Goal: Task Accomplishment & Management: Use online tool/utility

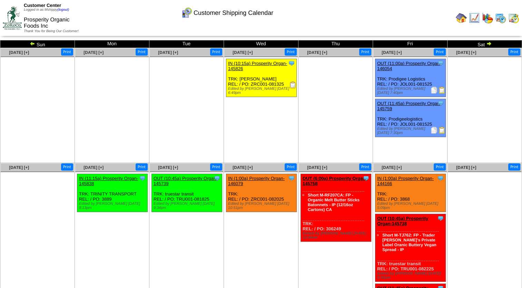
click at [502, 16] on img at bounding box center [500, 17] width 11 height 11
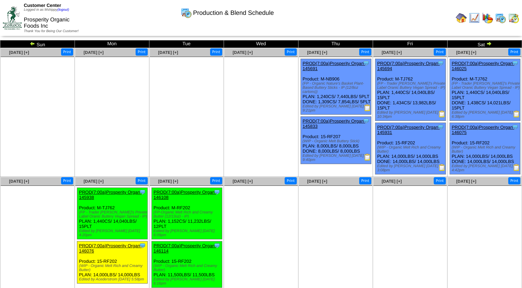
click at [368, 160] on img at bounding box center [367, 157] width 7 height 7
click at [35, 45] on link at bounding box center [33, 45] width 7 height 6
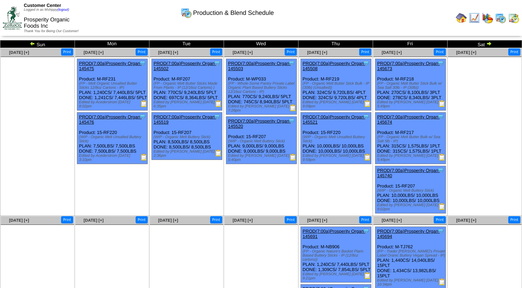
click at [444, 204] on img at bounding box center [441, 206] width 7 height 7
click at [369, 155] on img at bounding box center [367, 157] width 7 height 7
click at [31, 42] on img at bounding box center [33, 44] width 6 height 6
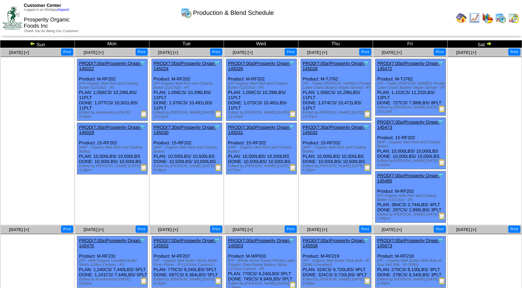
click at [443, 163] on img at bounding box center [441, 162] width 7 height 7
